Goal: Task Accomplishment & Management: Use online tool/utility

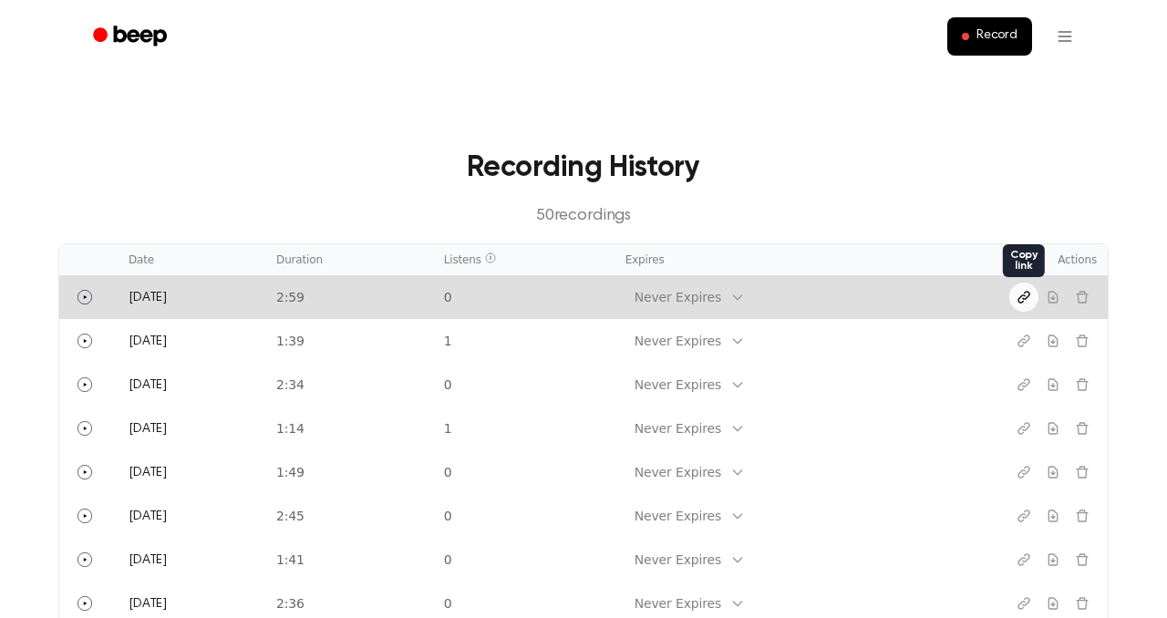
click at [1022, 295] on icon "Copy link" at bounding box center [1024, 297] width 11 height 11
click at [1019, 293] on icon "Copy link" at bounding box center [1024, 297] width 15 height 15
click at [1023, 297] on icon "Copy link" at bounding box center [1024, 297] width 11 height 11
click at [1025, 296] on icon "Copy link" at bounding box center [1024, 297] width 11 height 11
click at [1019, 294] on icon "Copy link" at bounding box center [1024, 297] width 15 height 15
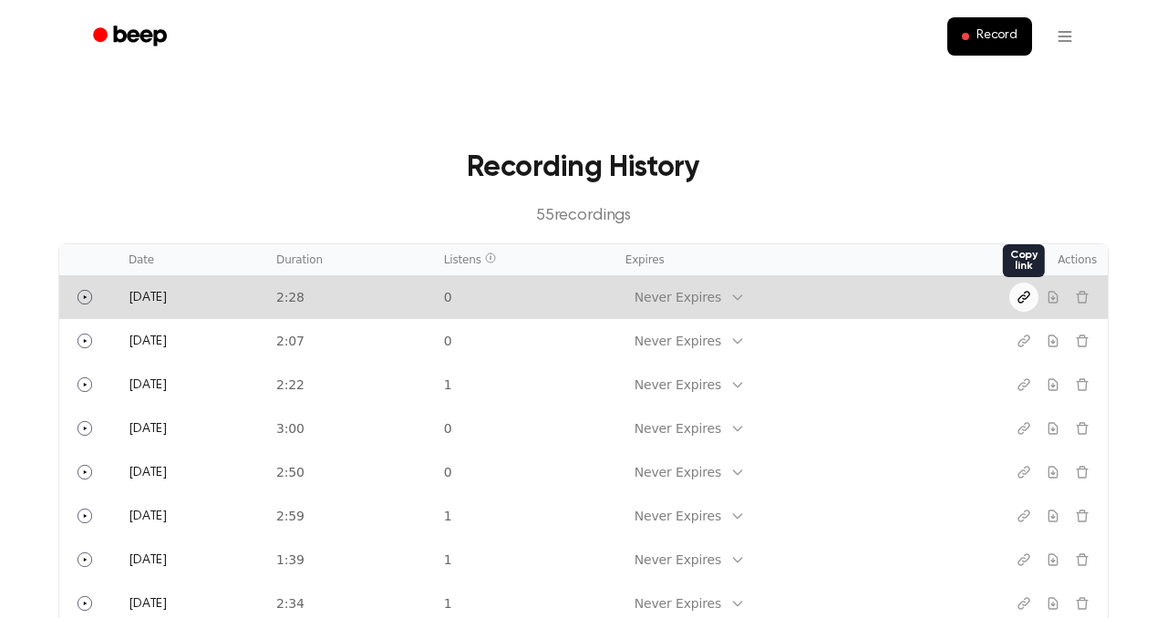
click at [1028, 295] on icon "Copy link" at bounding box center [1024, 297] width 15 height 15
click at [1019, 300] on icon "Copy link" at bounding box center [1024, 297] width 11 height 11
